Goal: Transaction & Acquisition: Subscribe to service/newsletter

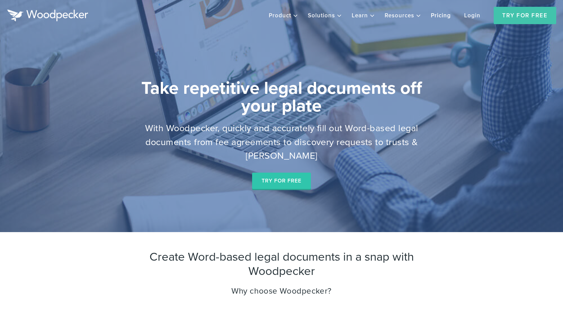
click at [439, 16] on link "Pricing" at bounding box center [441, 15] width 32 height 15
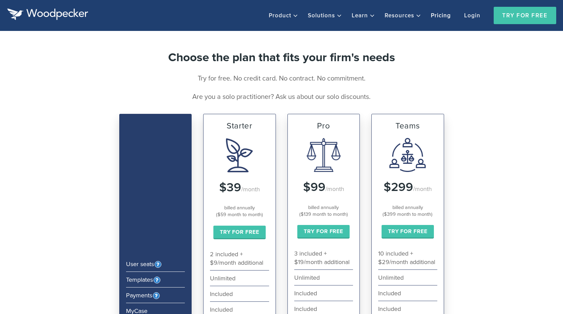
scroll to position [227, 0]
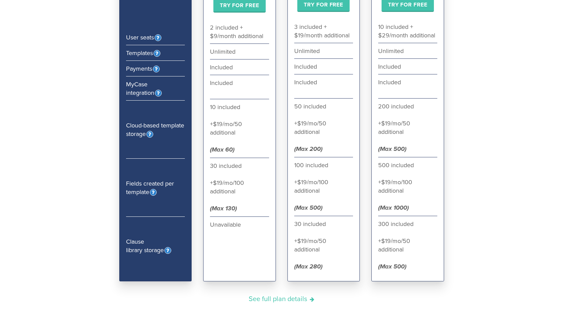
click at [223, 226] on div "Unavailable" at bounding box center [239, 246] width 59 height 58
click at [223, 225] on div "Unavailable" at bounding box center [239, 246] width 59 height 58
drag, startPoint x: 223, startPoint y: 225, endPoint x: 275, endPoint y: 220, distance: 51.9
click at [275, 220] on div "Starter $39 /month billed annually ($59 month to month) Try for Free User seats…" at bounding box center [239, 84] width 73 height 394
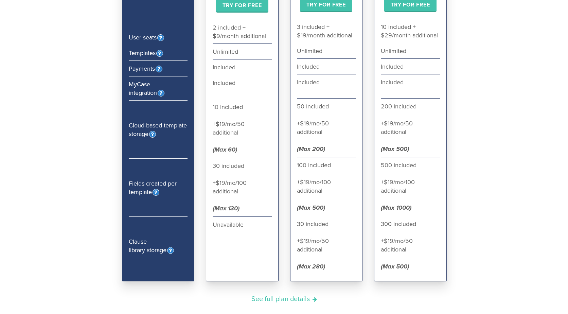
scroll to position [0, 0]
